Goal: Find specific page/section: Find specific page/section

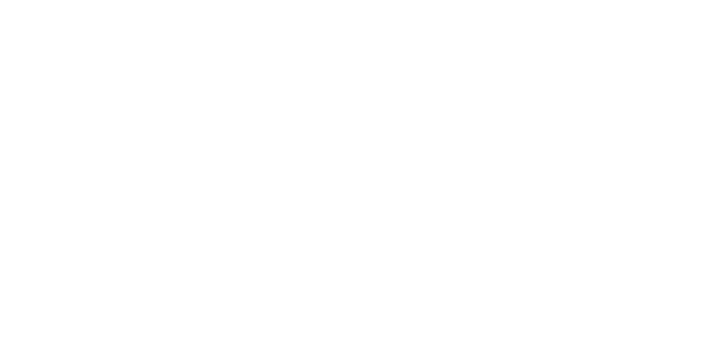
select select "Song"
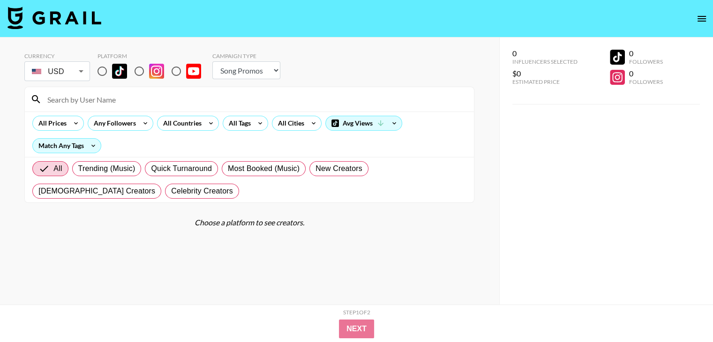
click at [176, 71] on input "radio" at bounding box center [176, 71] width 20 height 20
radio input "true"
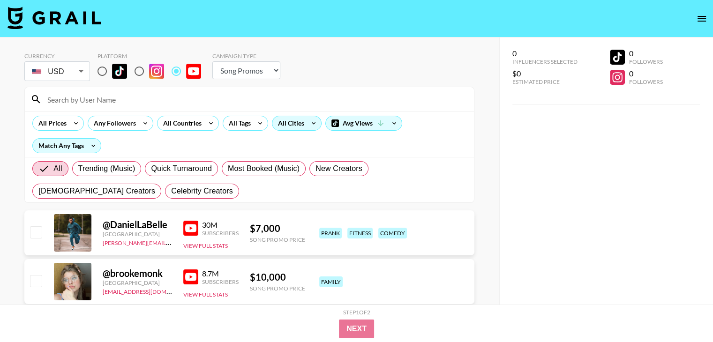
click at [302, 127] on div "All Cities" at bounding box center [289, 123] width 34 height 14
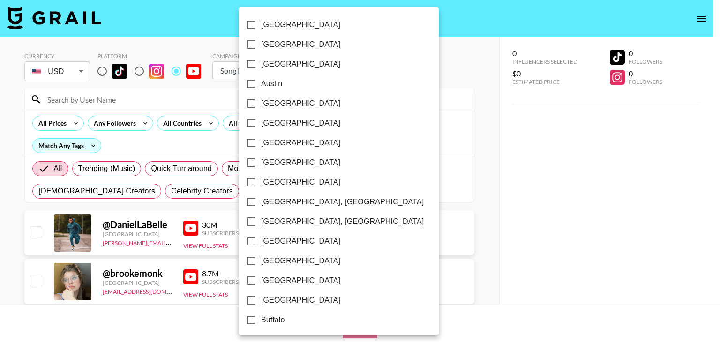
click at [512, 132] on div at bounding box center [360, 171] width 720 height 342
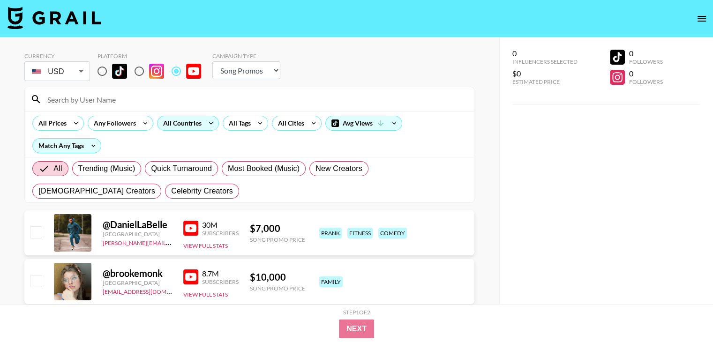
click at [176, 128] on div "All Countries" at bounding box center [181, 123] width 46 height 14
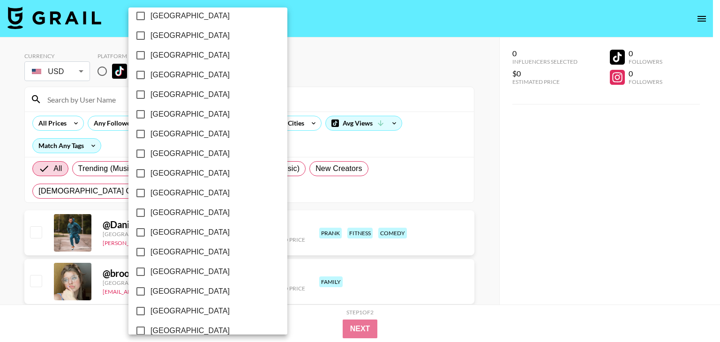
scroll to position [751, 0]
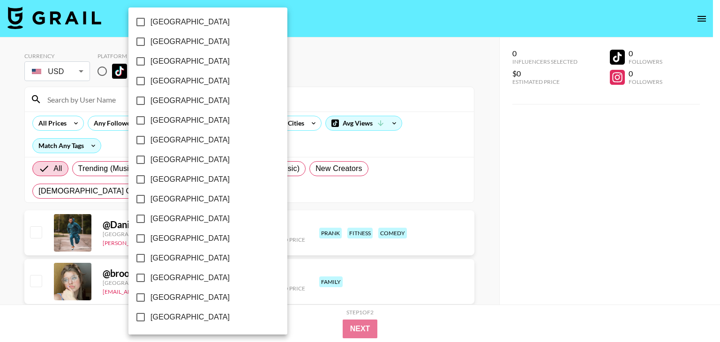
click at [152, 278] on span "[GEOGRAPHIC_DATA]" at bounding box center [190, 277] width 79 height 11
click at [151, 278] on input "[GEOGRAPHIC_DATA]" at bounding box center [141, 278] width 20 height 20
checkbox input "true"
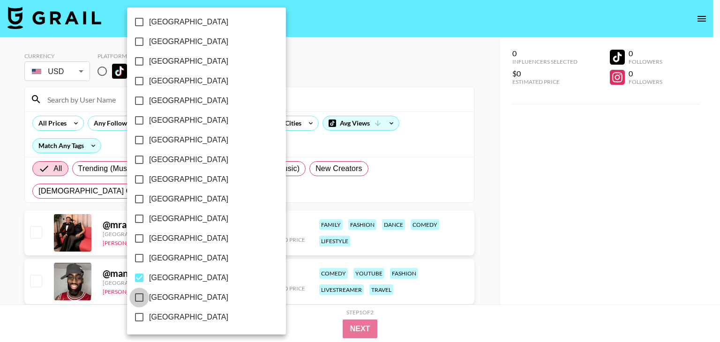
click at [148, 299] on input "[GEOGRAPHIC_DATA]" at bounding box center [139, 298] width 20 height 20
checkbox input "true"
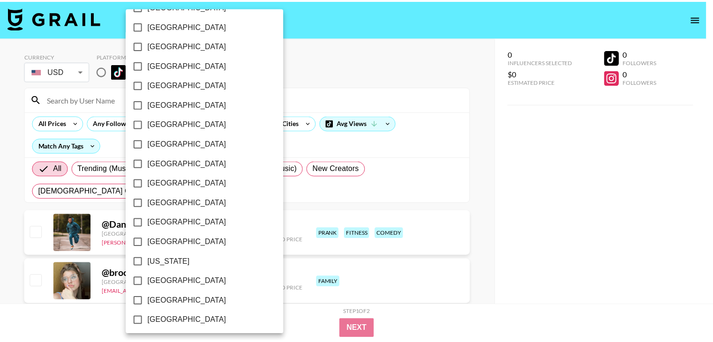
scroll to position [0, 0]
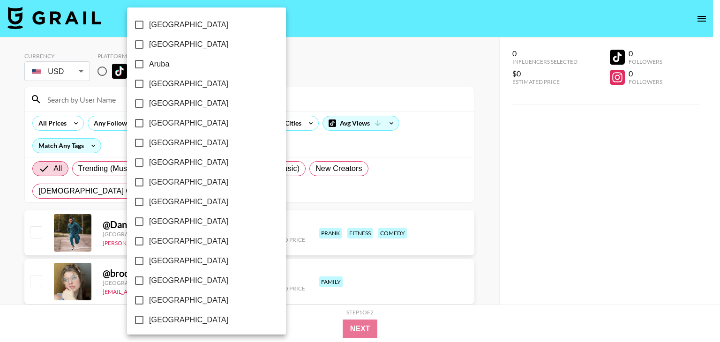
click at [164, 82] on span "[GEOGRAPHIC_DATA]" at bounding box center [188, 83] width 79 height 11
click at [149, 82] on input "[GEOGRAPHIC_DATA]" at bounding box center [139, 84] width 20 height 20
checkbox input "true"
click at [166, 181] on span "[GEOGRAPHIC_DATA]" at bounding box center [188, 182] width 79 height 11
click at [149, 181] on input "[GEOGRAPHIC_DATA]" at bounding box center [139, 183] width 20 height 20
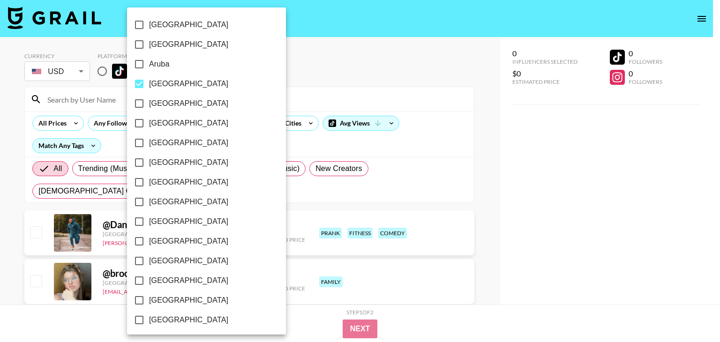
checkbox input "true"
drag, startPoint x: 0, startPoint y: 201, endPoint x: 12, endPoint y: 191, distance: 15.6
click at [0, 199] on div at bounding box center [360, 171] width 720 height 342
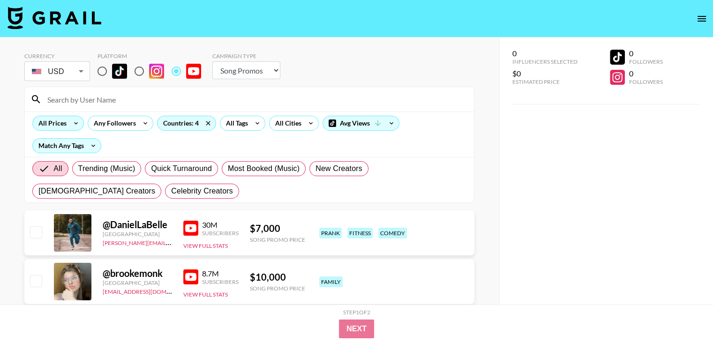
click at [71, 121] on icon at bounding box center [75, 123] width 15 height 14
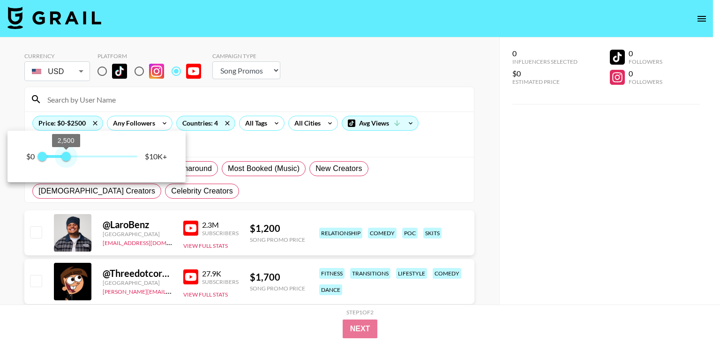
type input "1750"
drag, startPoint x: 133, startPoint y: 156, endPoint x: 59, endPoint y: 157, distance: 74.6
click at [59, 157] on span "1,750" at bounding box center [58, 156] width 9 height 9
click at [529, 224] on div at bounding box center [360, 171] width 720 height 342
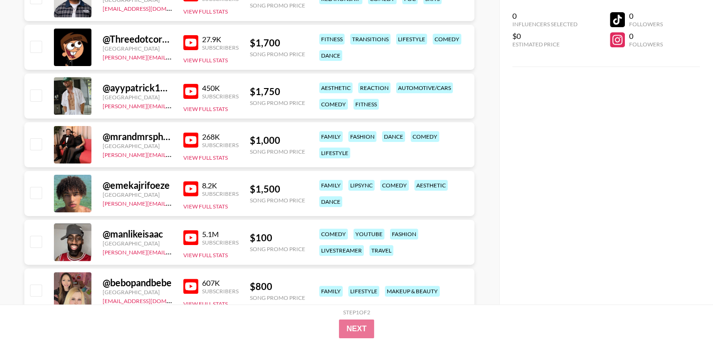
scroll to position [469, 0]
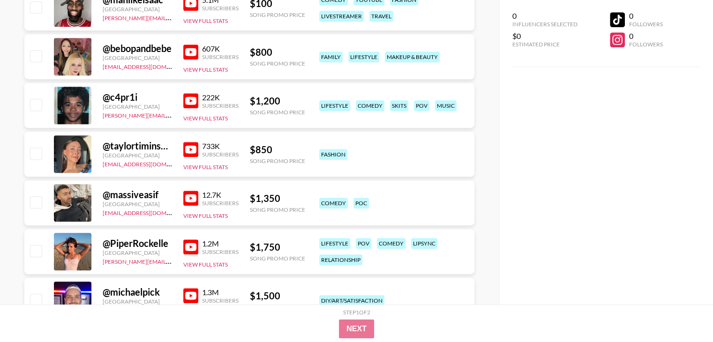
click at [196, 53] on img at bounding box center [190, 52] width 15 height 15
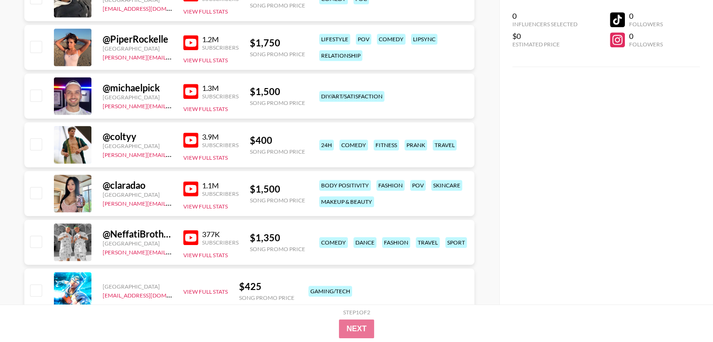
scroll to position [703, 0]
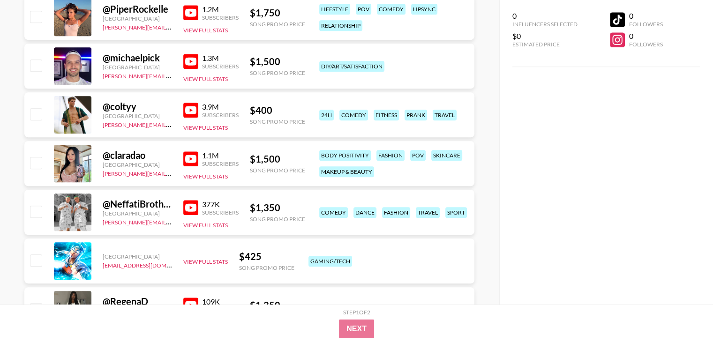
click at [194, 156] on img at bounding box center [190, 158] width 15 height 15
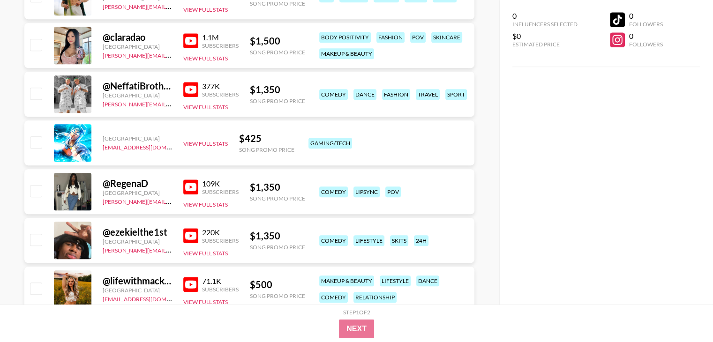
scroll to position [859, 0]
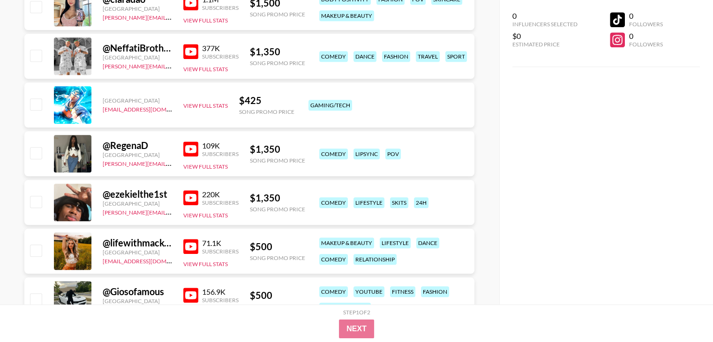
click at [188, 148] on img at bounding box center [190, 149] width 15 height 15
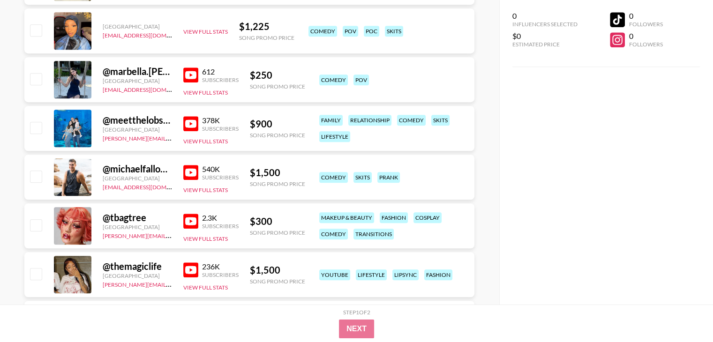
scroll to position [4219, 0]
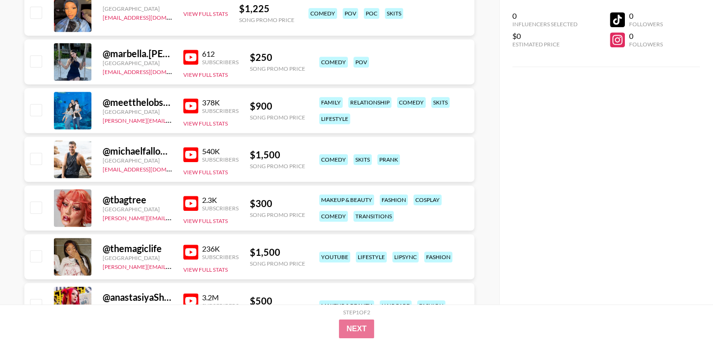
drag, startPoint x: 0, startPoint y: 228, endPoint x: 6, endPoint y: 227, distance: 5.8
